Goal: Transaction & Acquisition: Purchase product/service

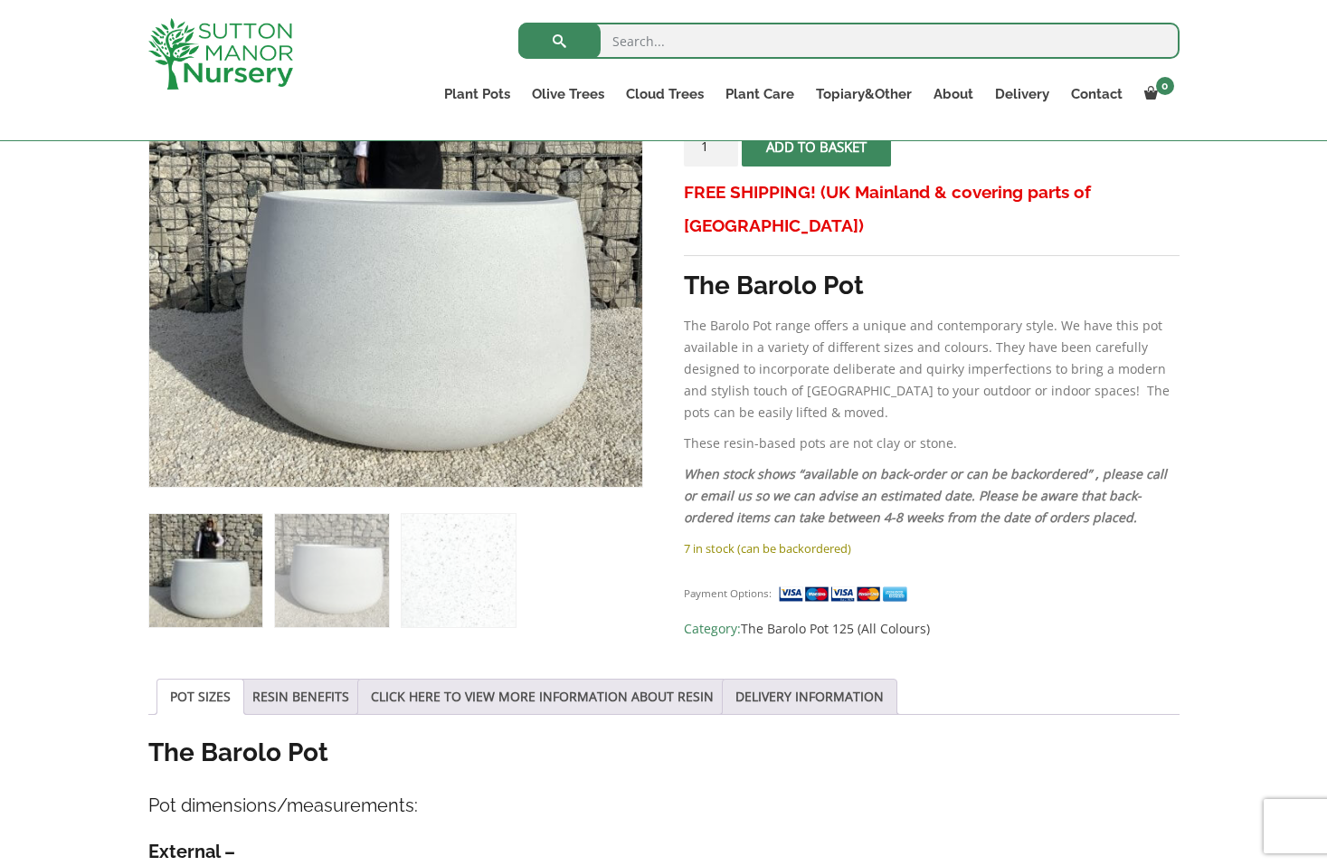
scroll to position [427, 0]
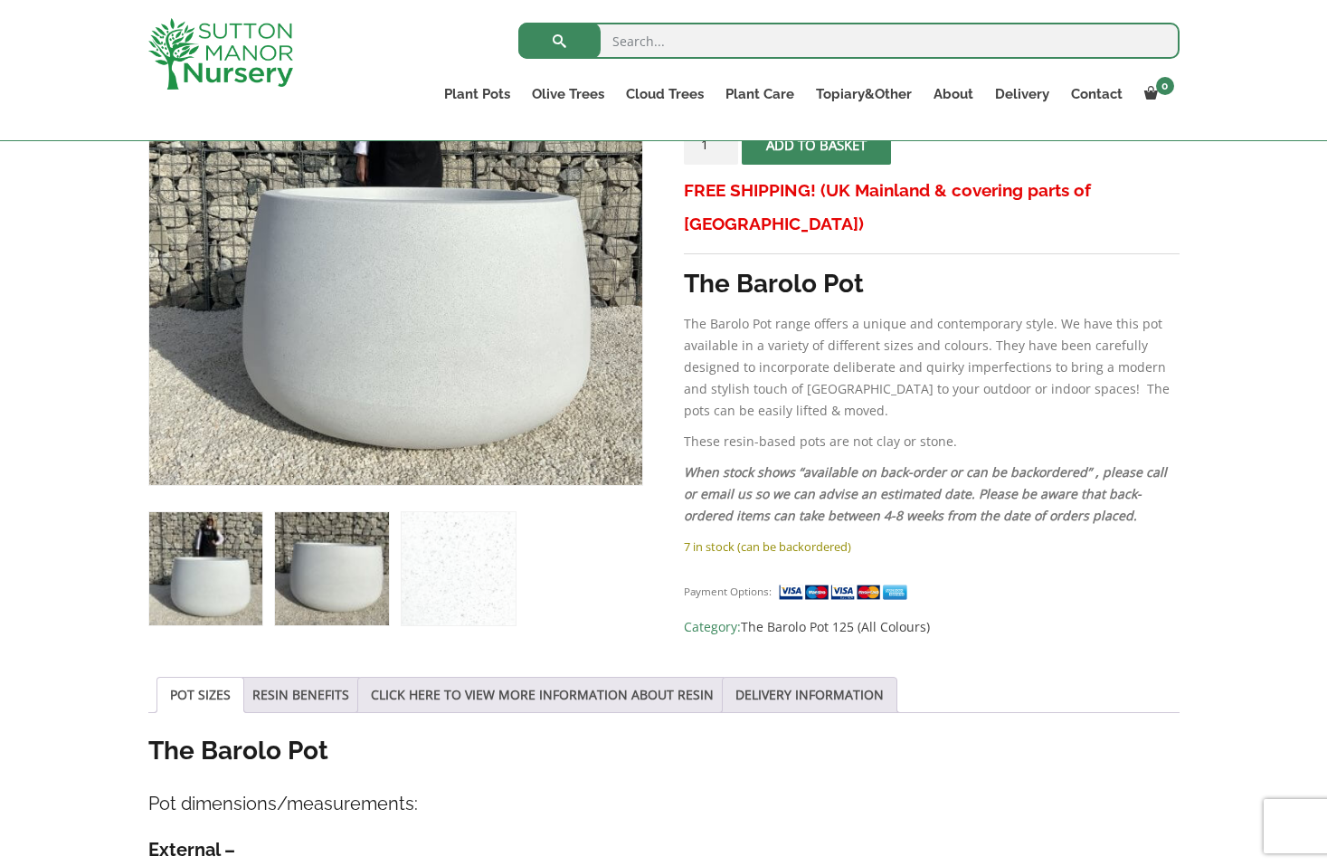
click at [375, 606] on img at bounding box center [331, 568] width 113 height 113
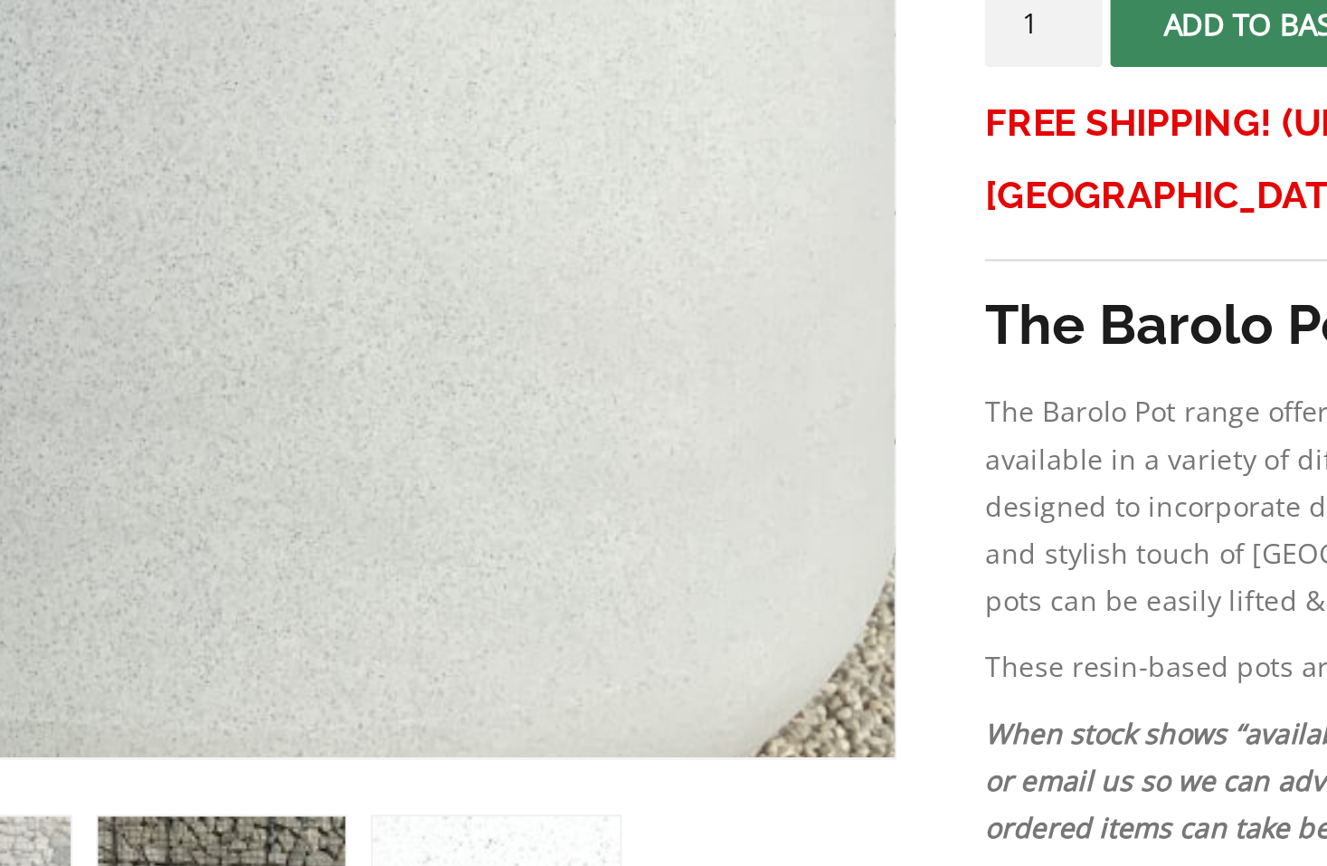
scroll to position [389, 0]
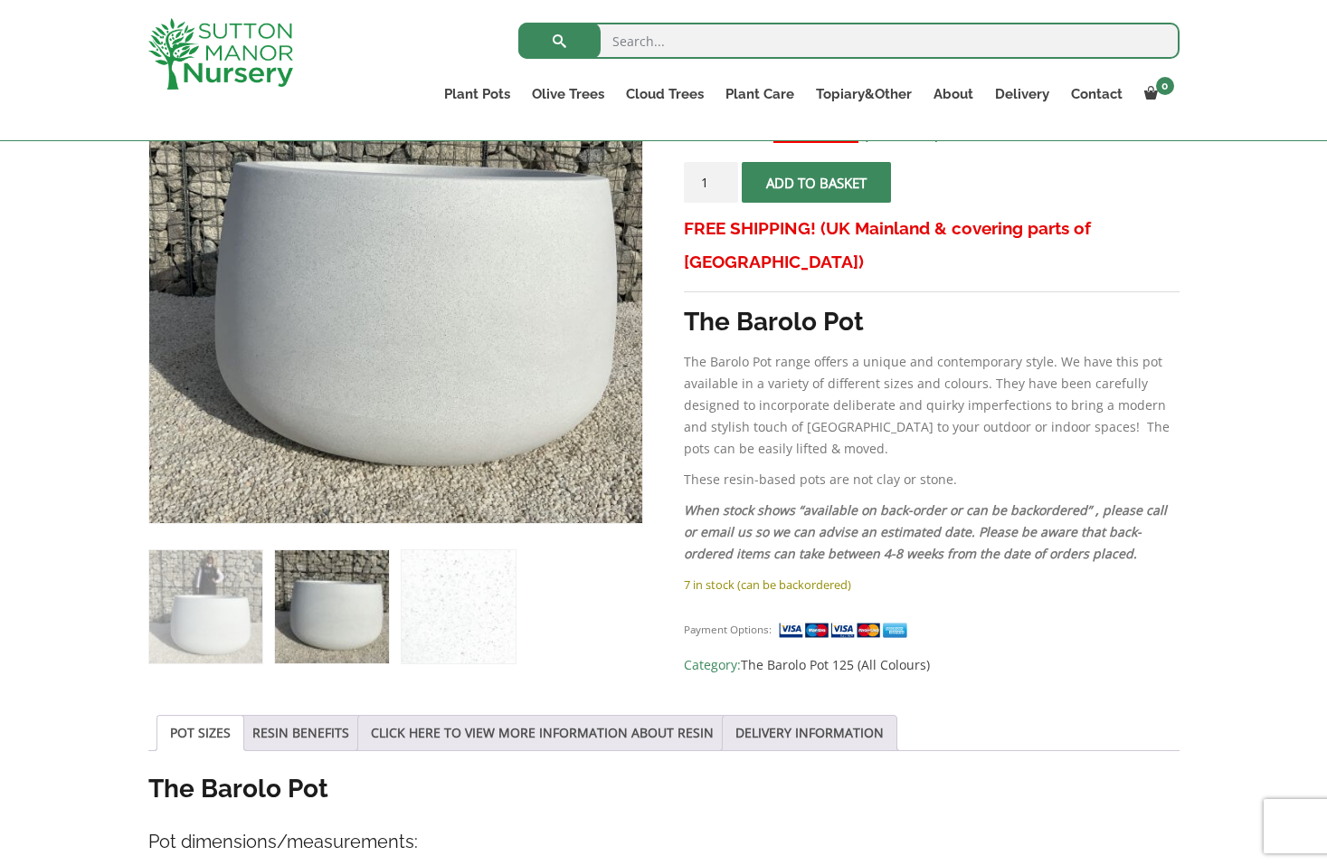
click at [77, 419] on div "Sale! 🔍 The Barolo Pot 125 Colour White Granite £ 773.95 Original price was: £7…" at bounding box center [663, 883] width 1327 height 1772
click at [215, 622] on img at bounding box center [205, 606] width 113 height 113
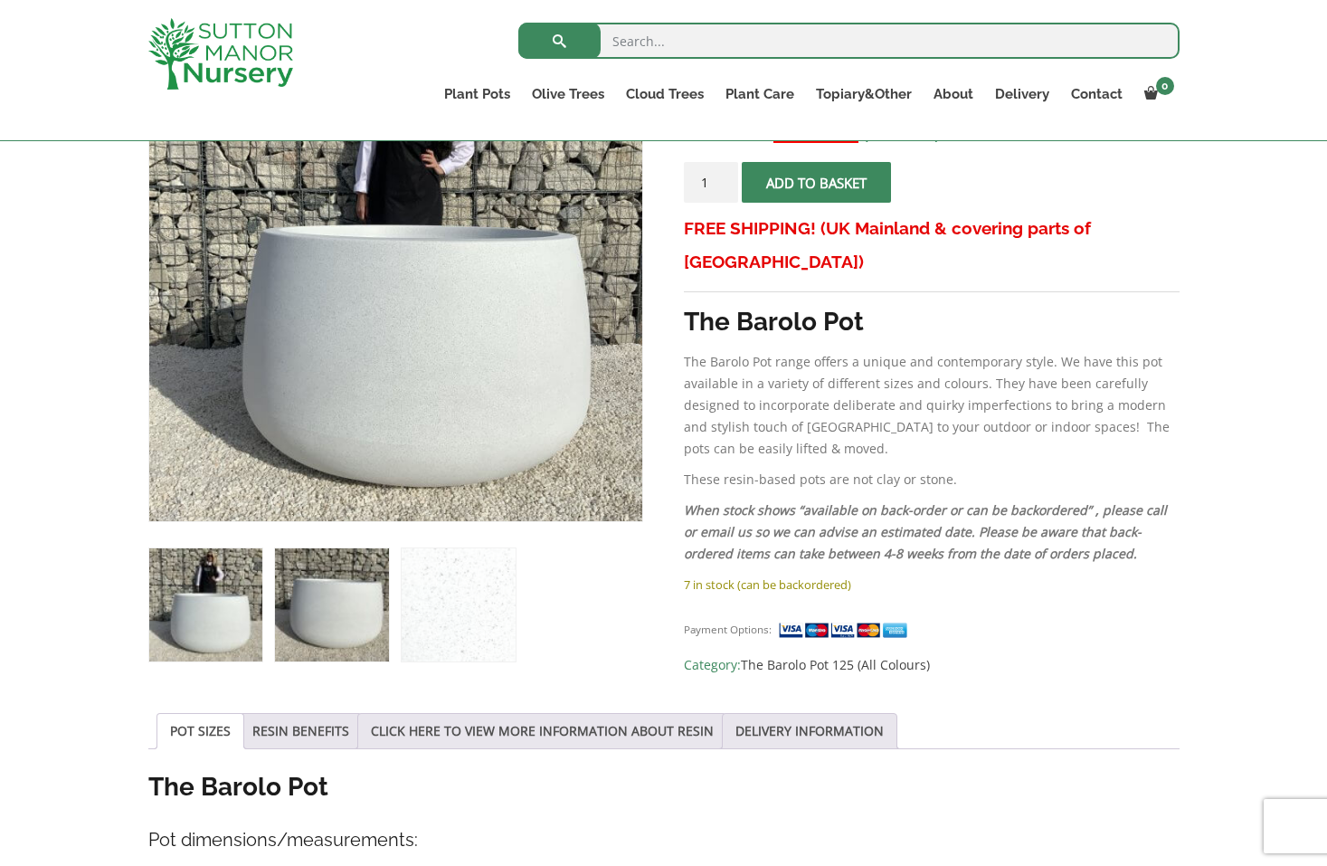
click at [341, 630] on img at bounding box center [331, 604] width 113 height 113
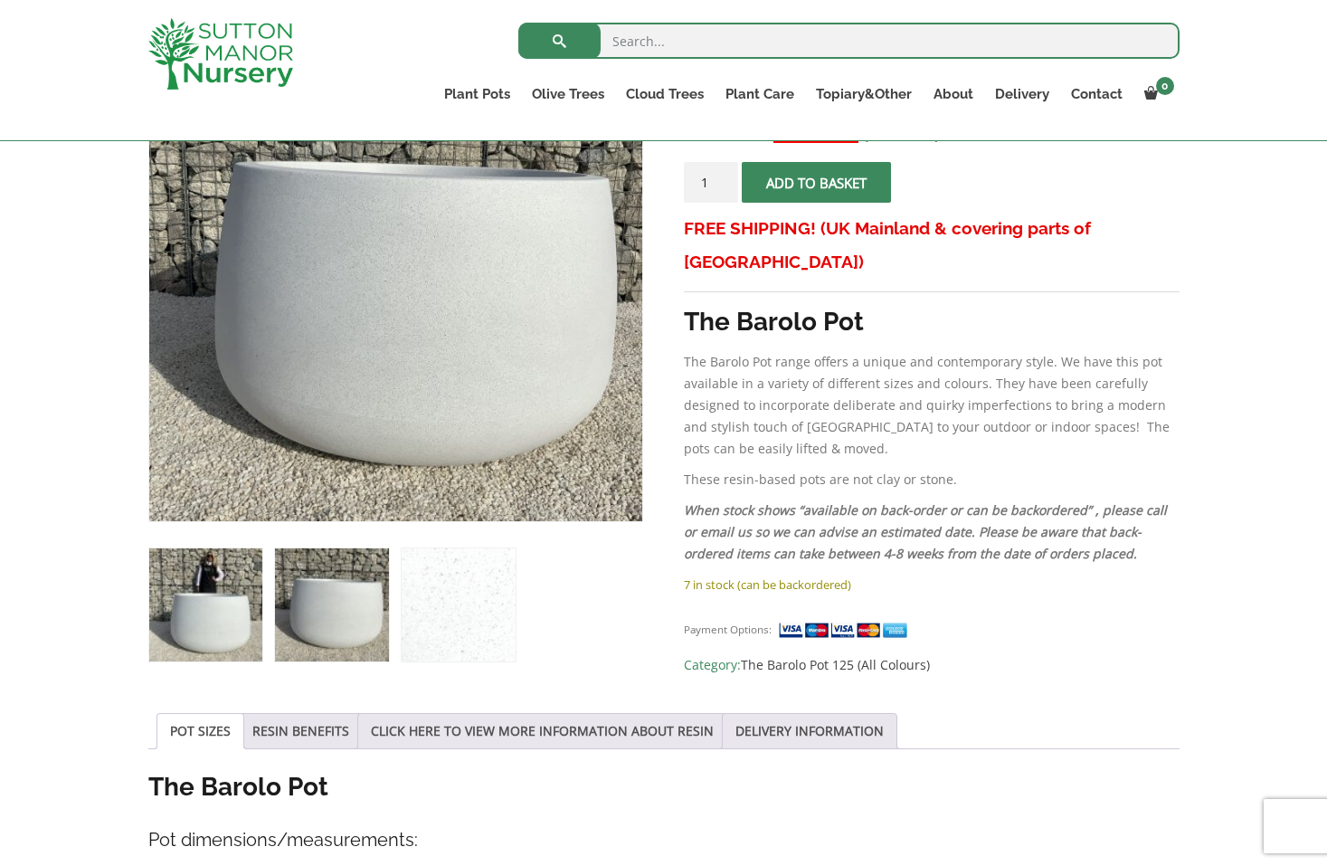
click at [194, 585] on img at bounding box center [205, 604] width 113 height 113
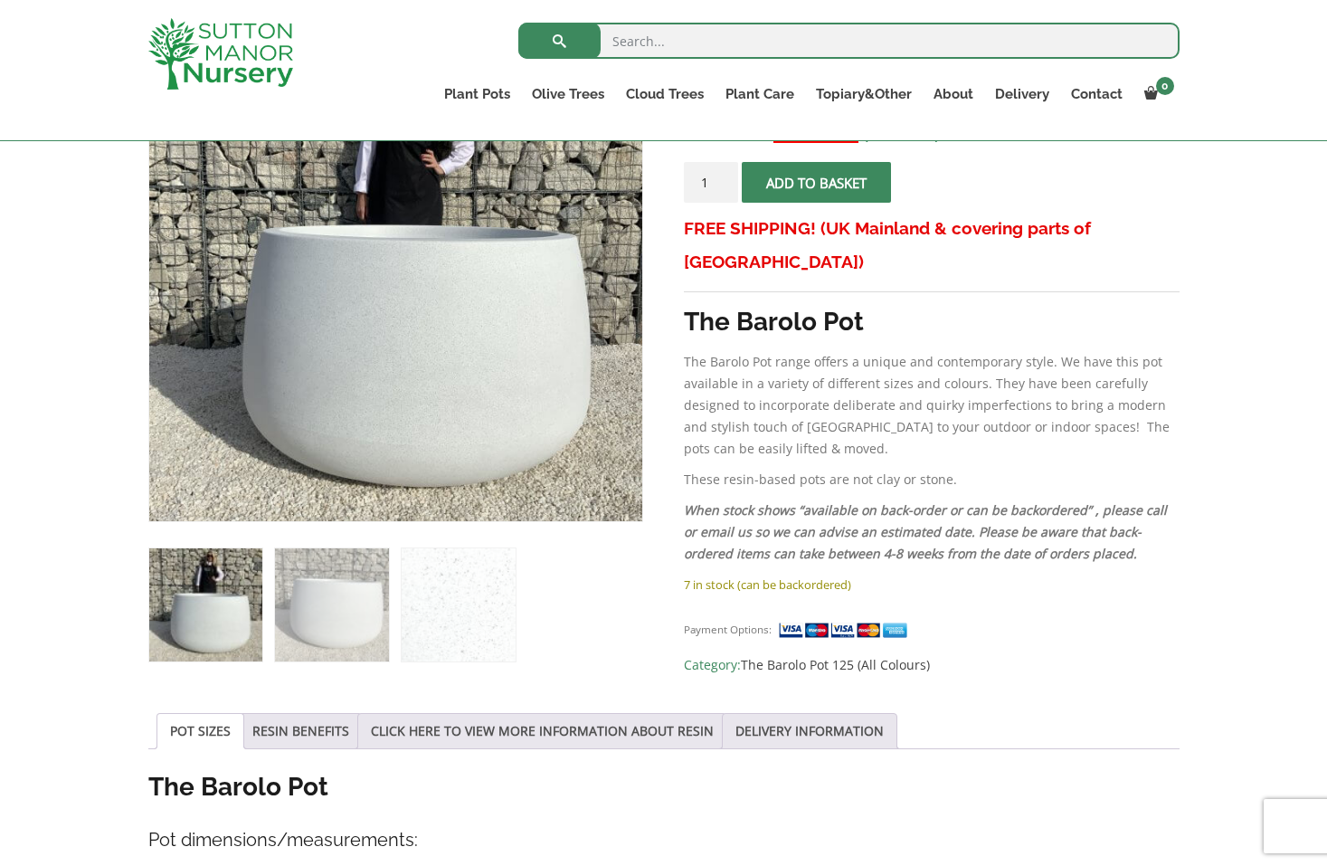
click at [191, 617] on img at bounding box center [205, 604] width 113 height 113
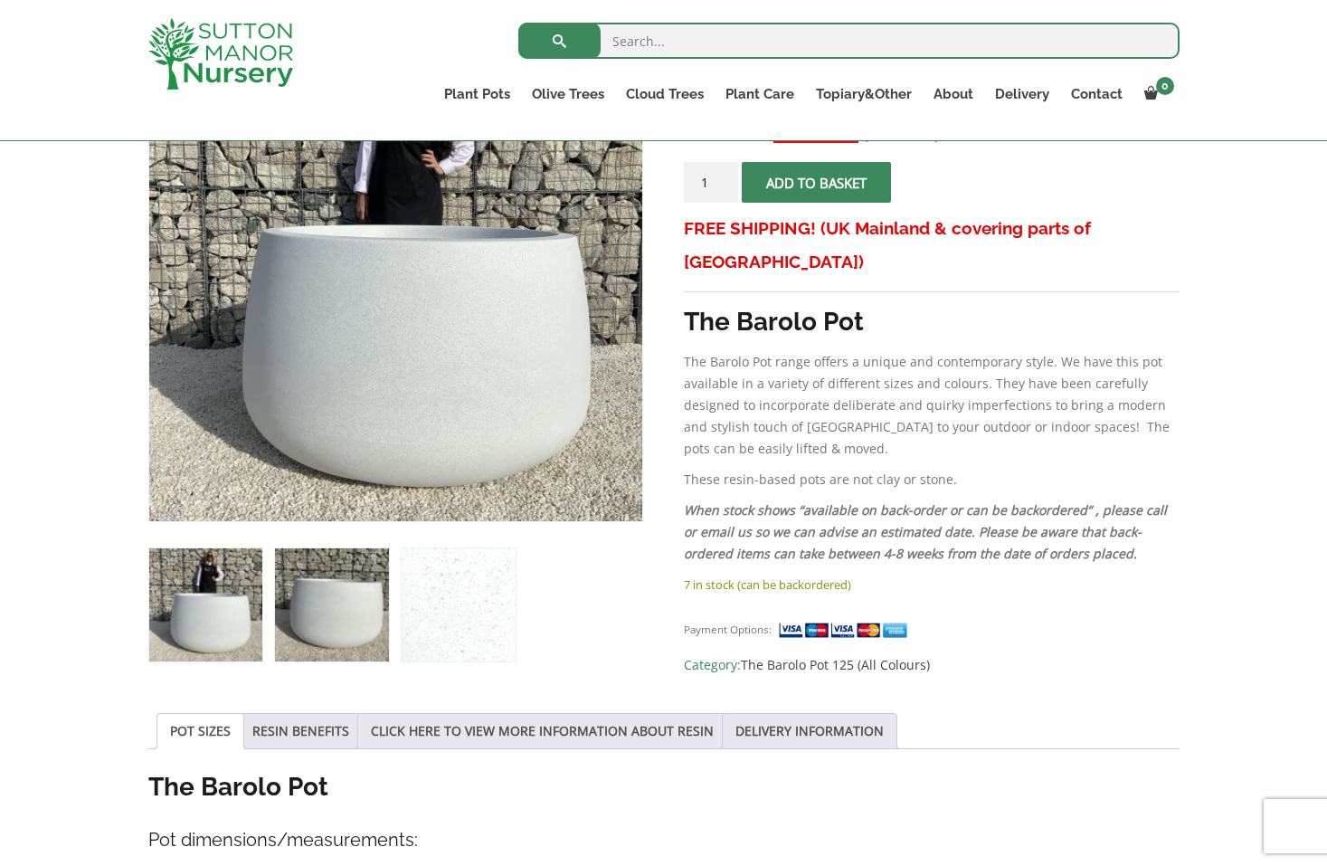
click at [329, 619] on img at bounding box center [331, 604] width 113 height 113
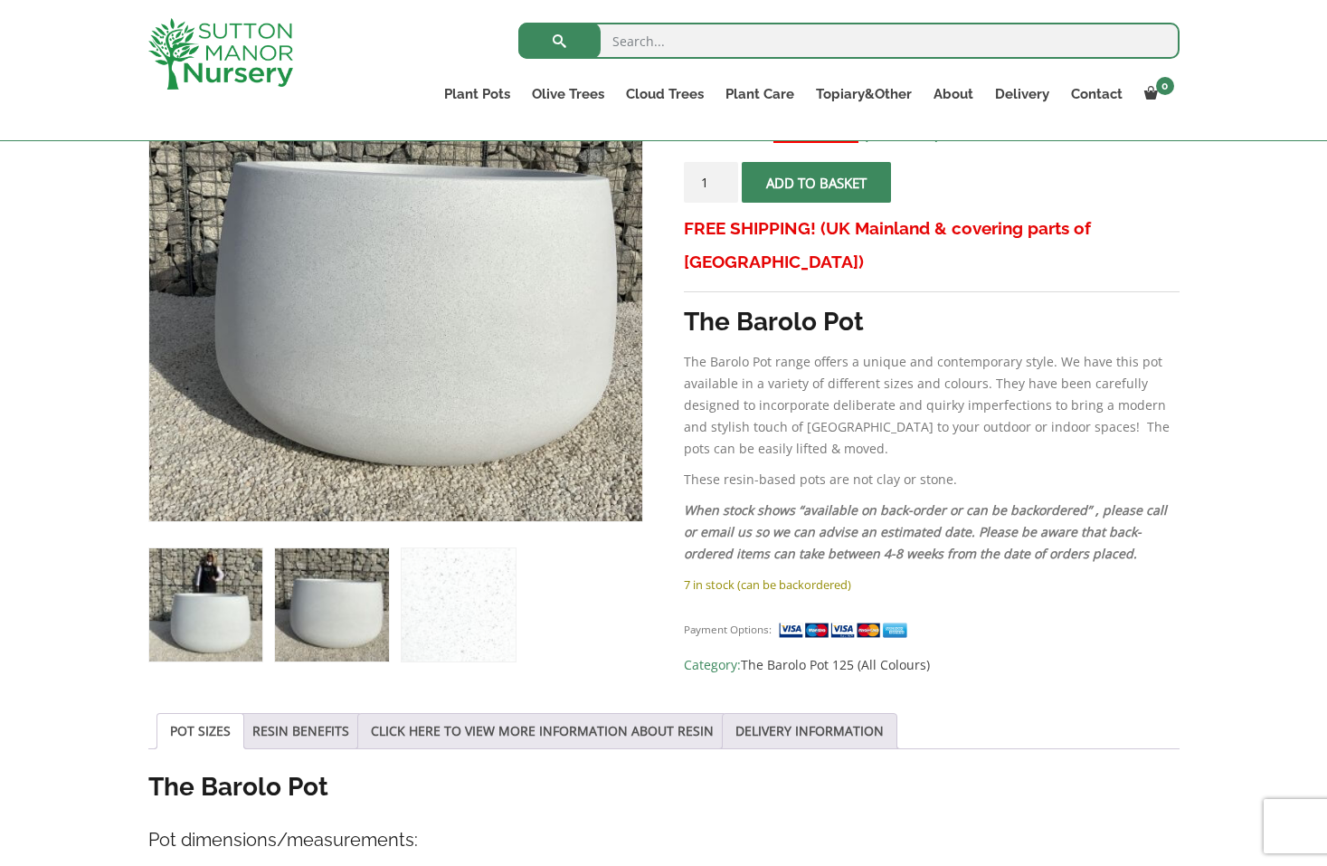
click at [233, 616] on img at bounding box center [205, 604] width 113 height 113
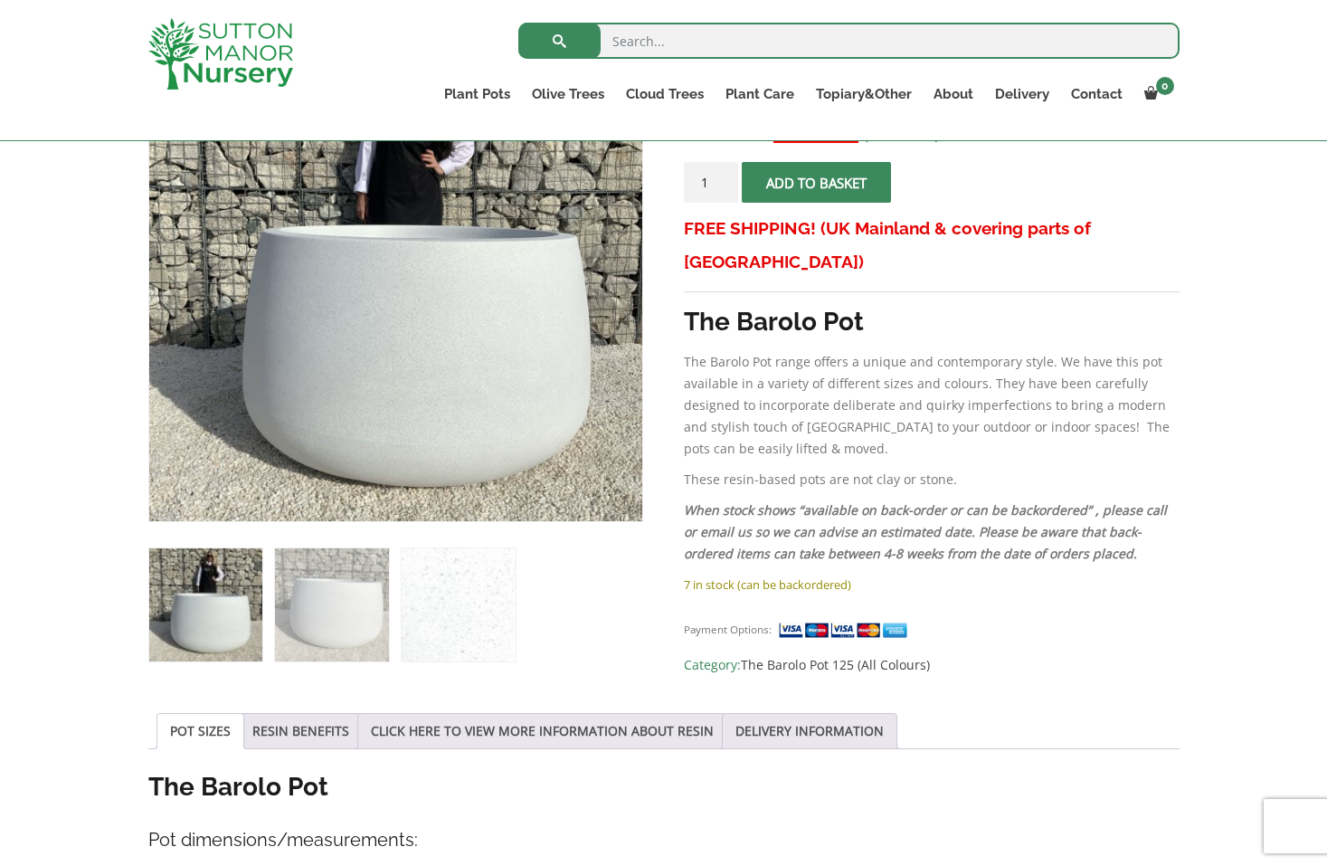
click at [783, 307] on strong "The Barolo Pot" at bounding box center [774, 322] width 180 height 30
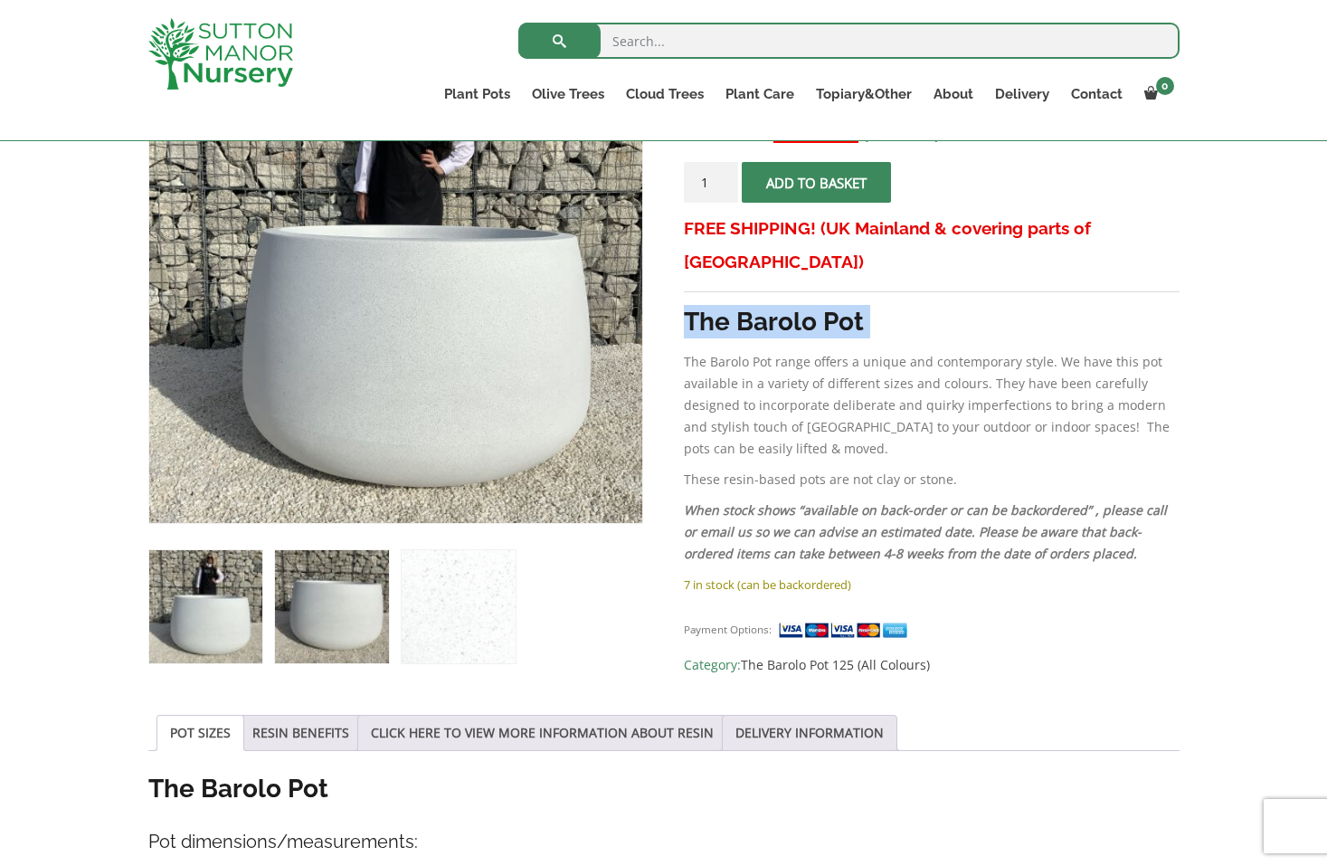
click at [358, 591] on img at bounding box center [331, 606] width 113 height 113
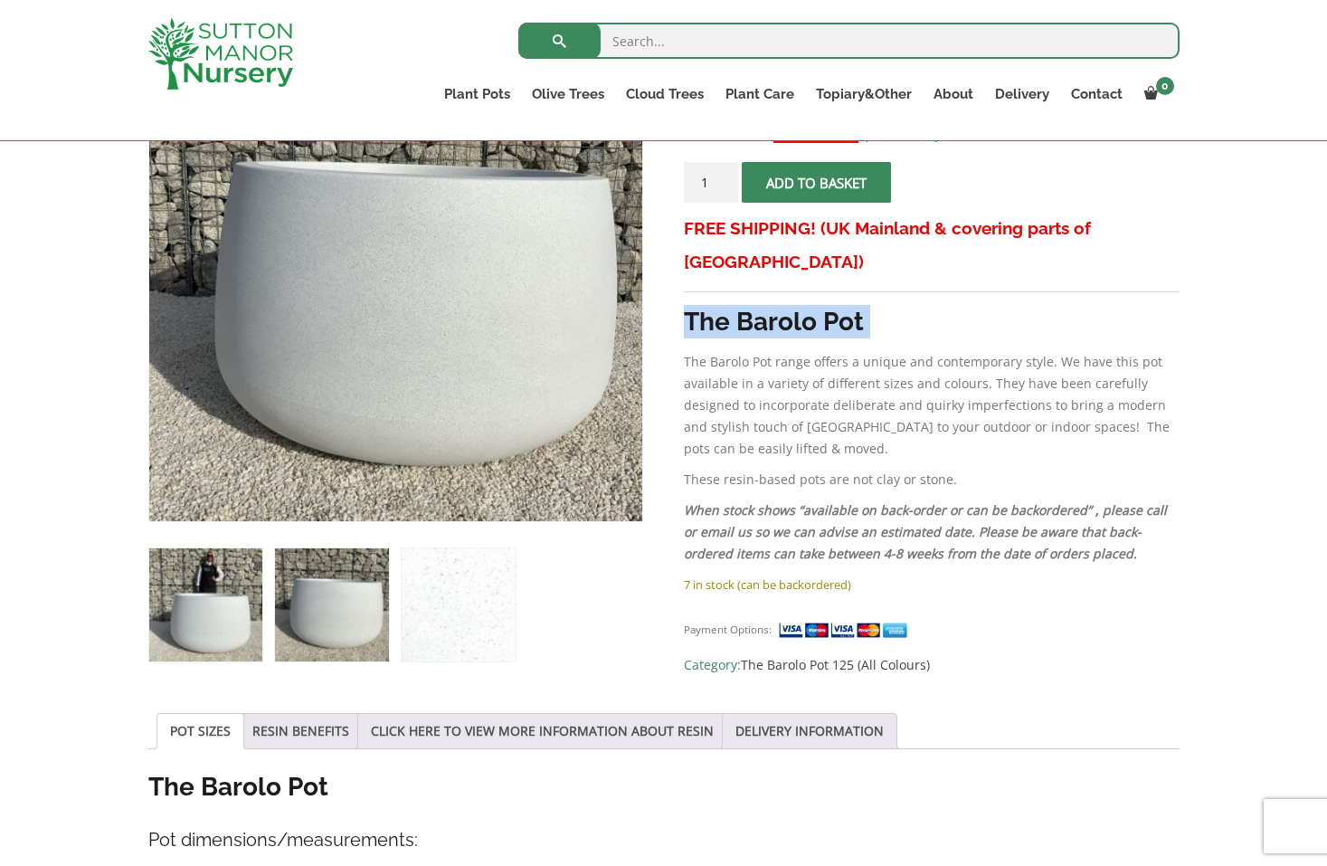
click at [185, 635] on img at bounding box center [205, 604] width 113 height 113
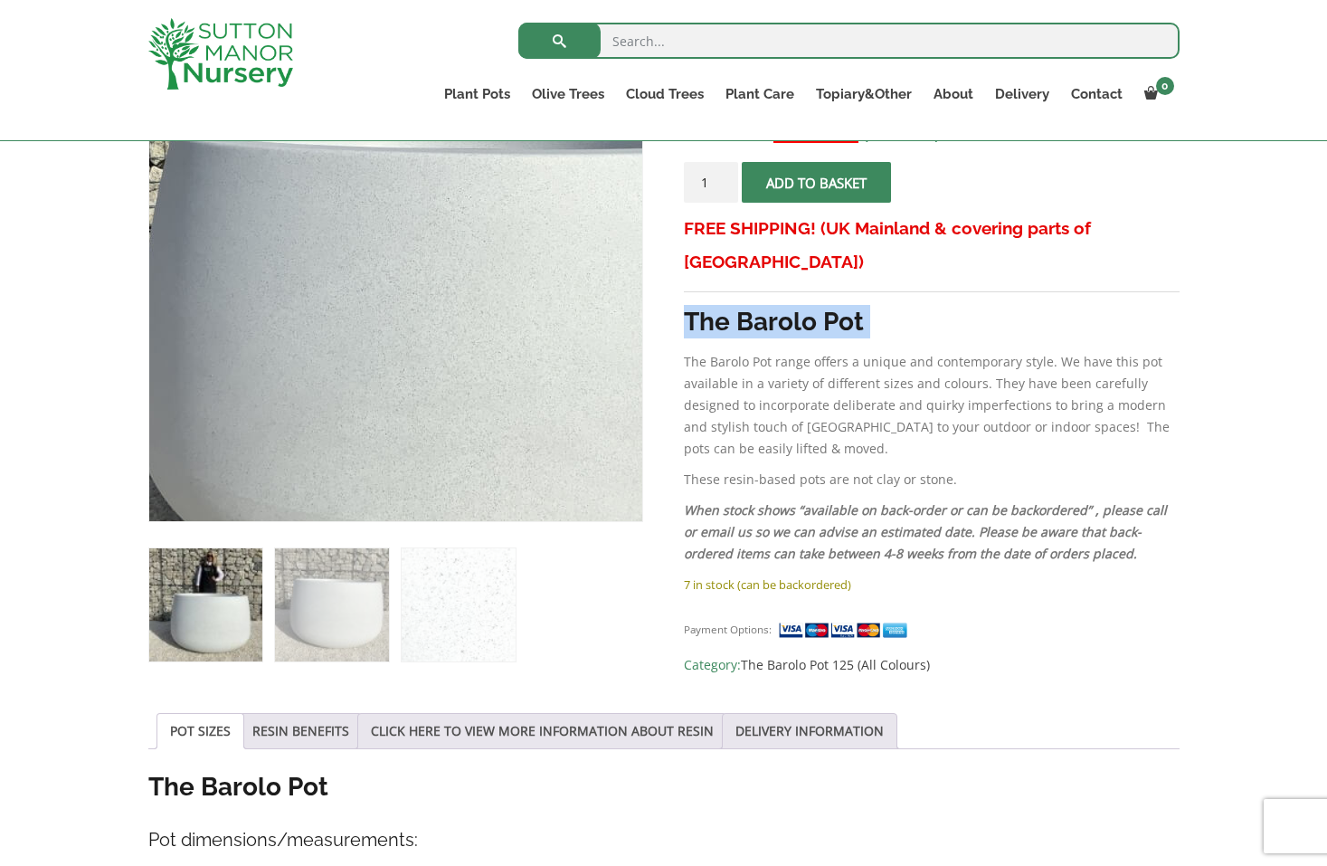
click at [368, 346] on img at bounding box center [418, 219] width 904 height 904
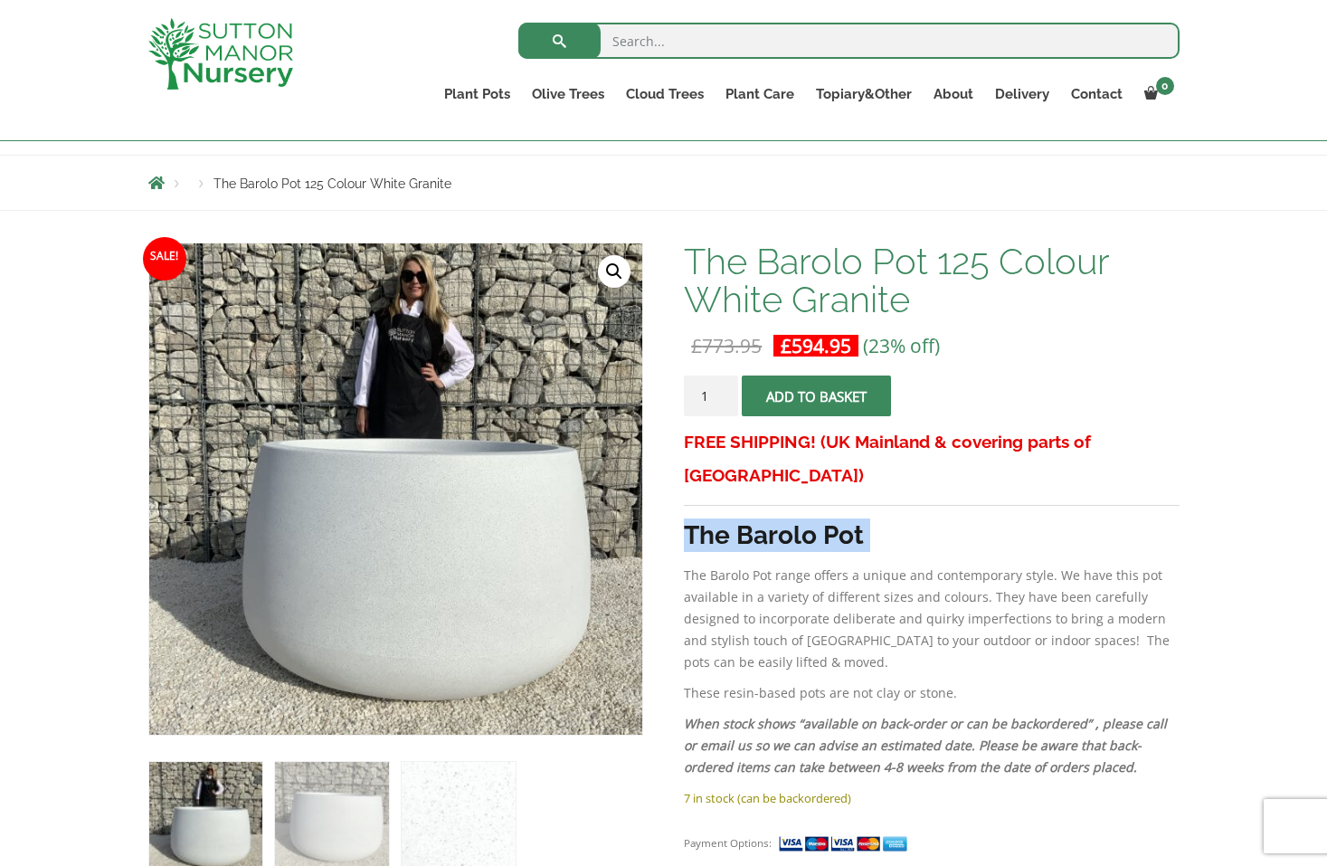
scroll to position [164, 0]
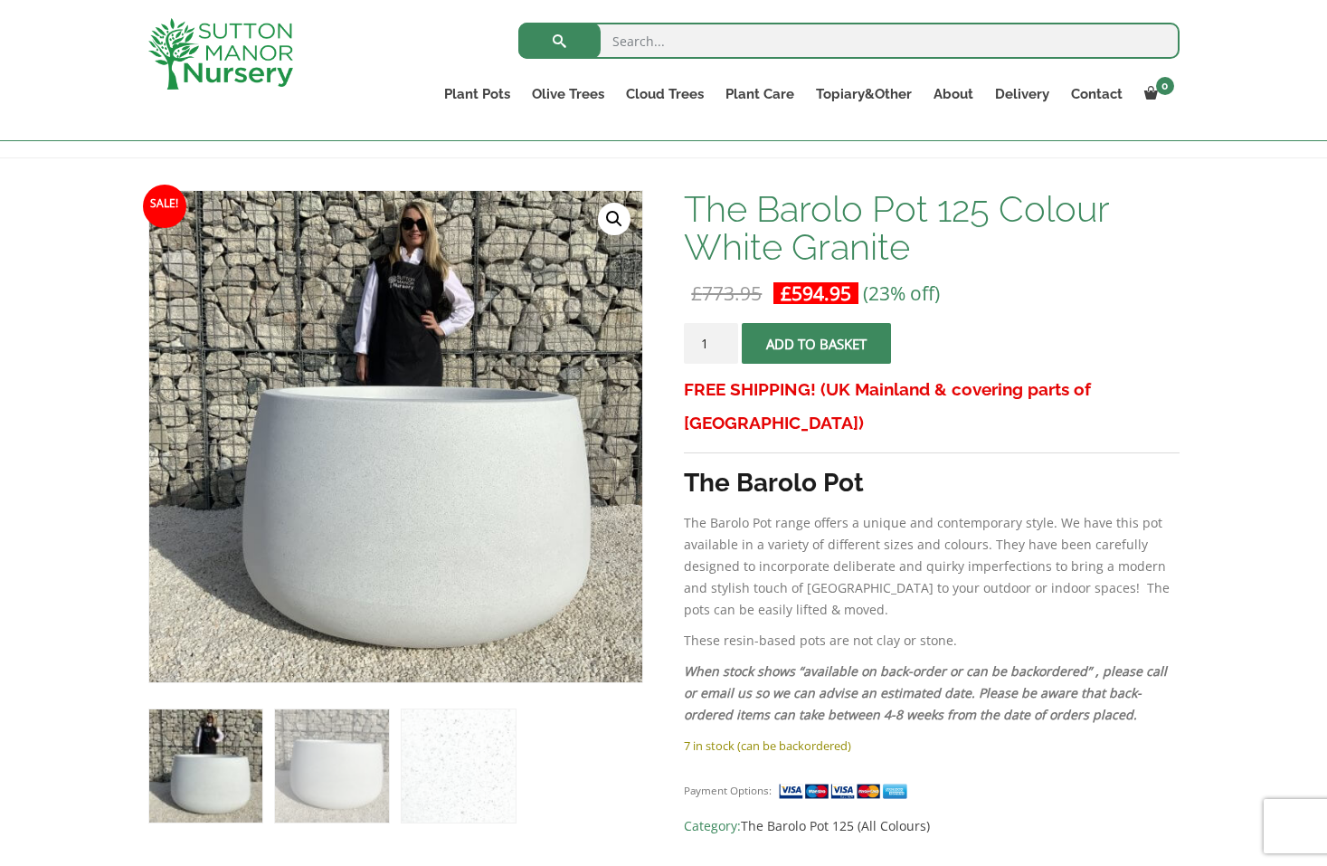
scroll to position [247, 0]
